Goal: Task Accomplishment & Management: Use online tool/utility

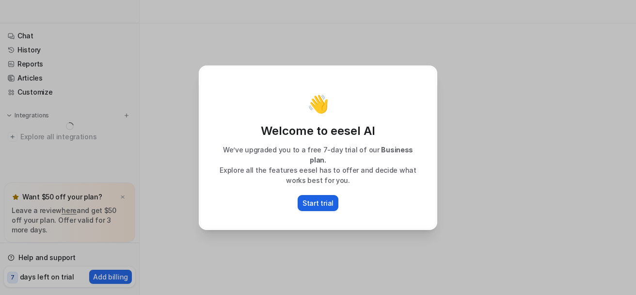
click at [322, 195] on button "Start trial" at bounding box center [318, 203] width 41 height 16
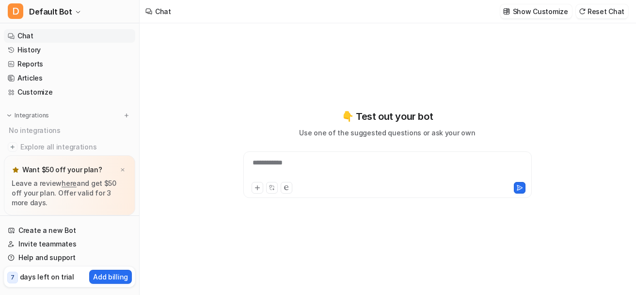
type textarea "**********"
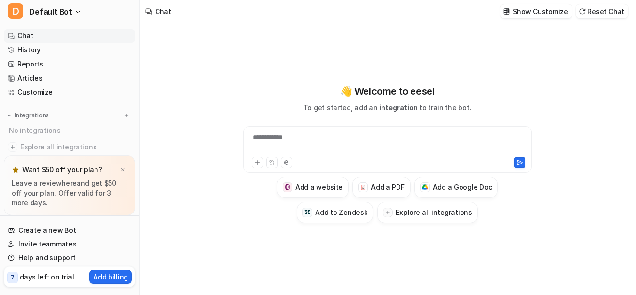
click at [457, 138] on div "**********" at bounding box center [387, 143] width 283 height 22
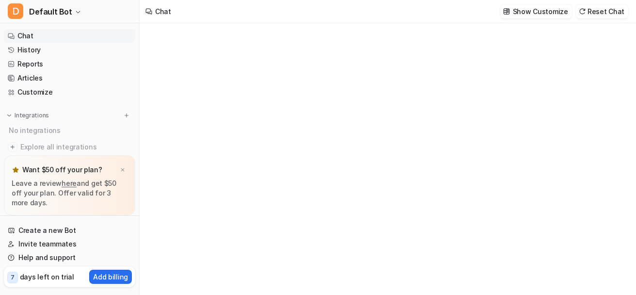
type textarea "**********"
